Goal: Information Seeking & Learning: Learn about a topic

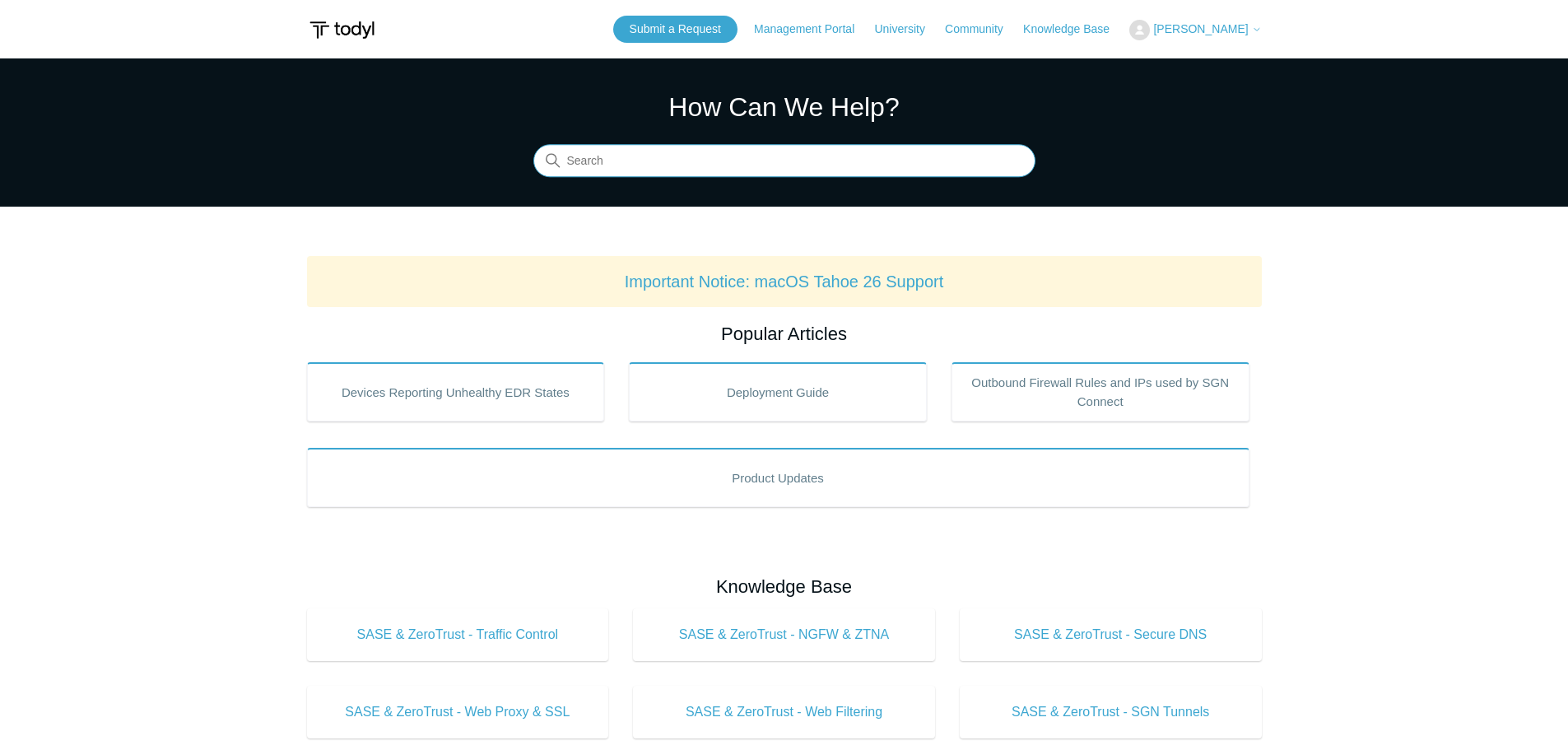
click at [694, 159] on input "Search" at bounding box center [785, 162] width 502 height 33
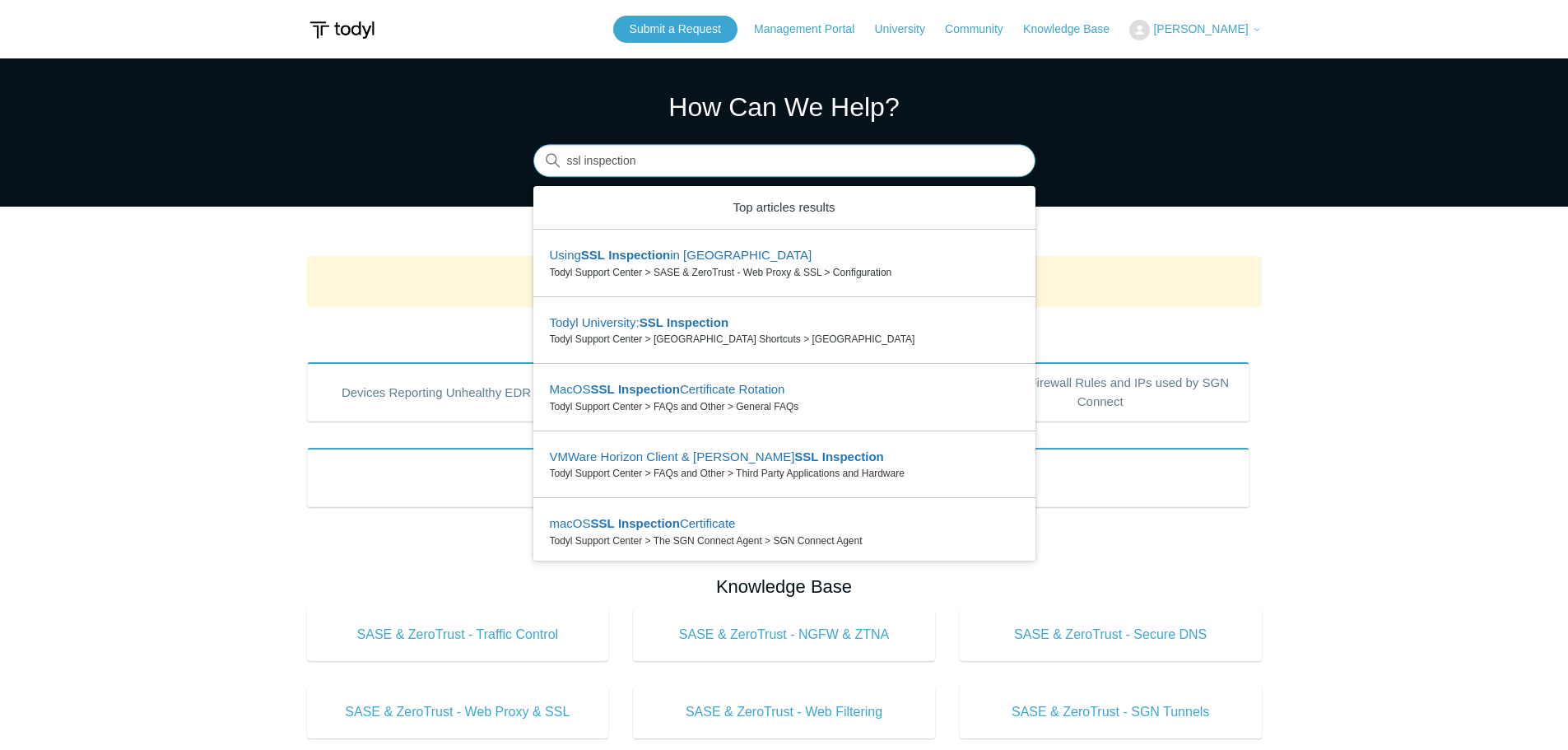
type input "ssl inspection"
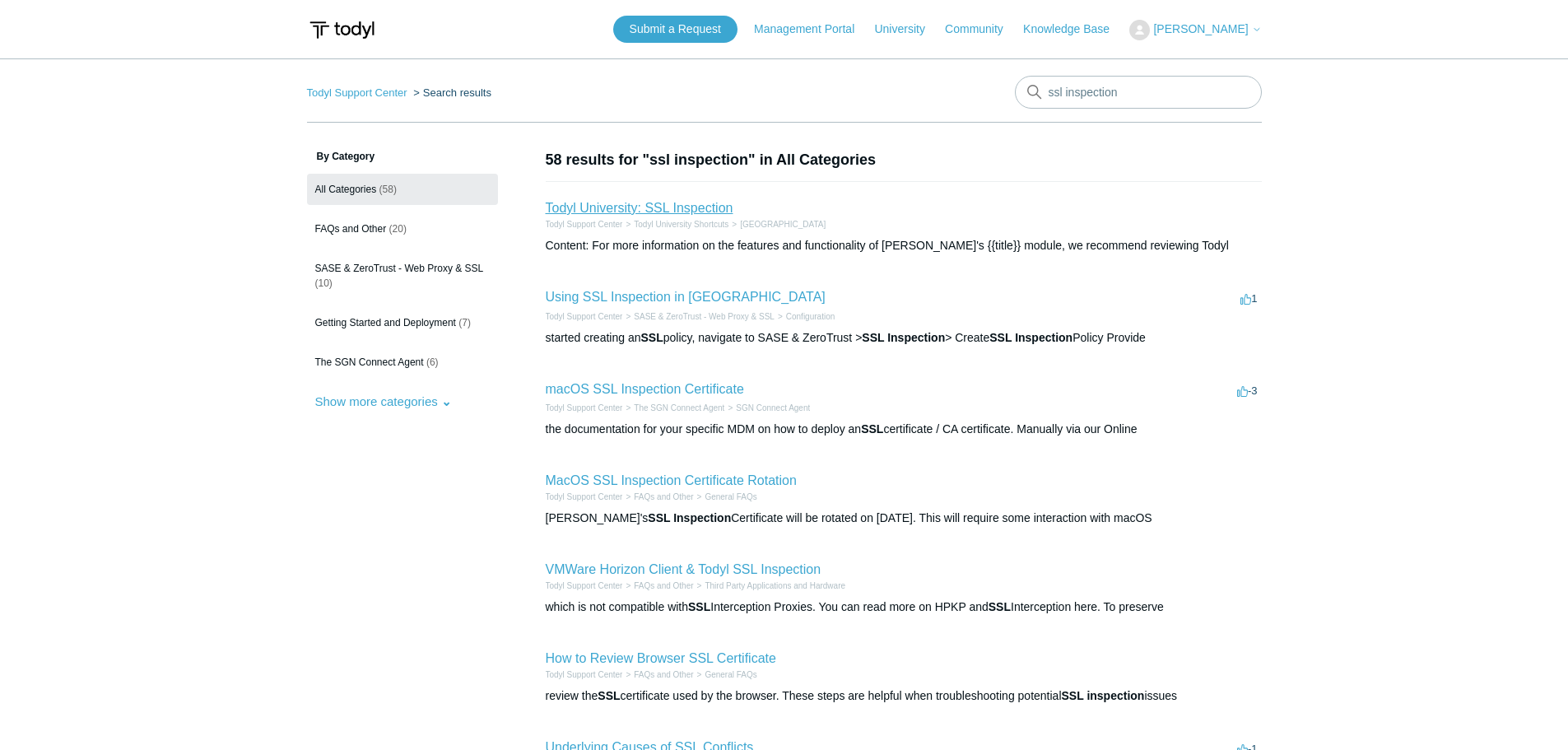
click at [705, 205] on link "Todyl University: SSL Inspection" at bounding box center [639, 208] width 188 height 14
